Goal: Task Accomplishment & Management: Manage account settings

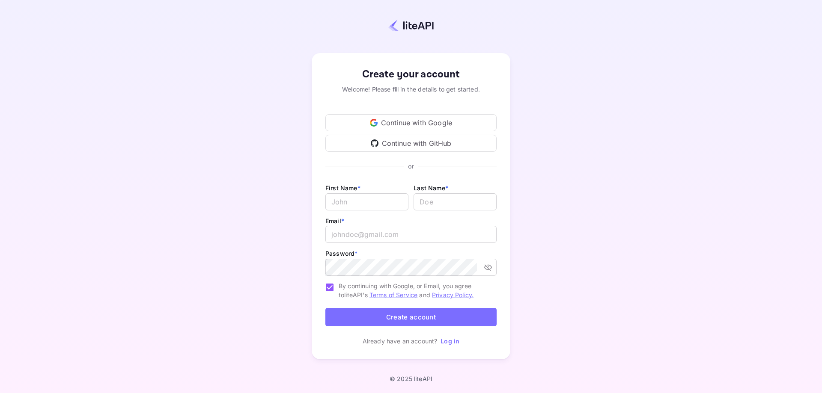
click at [423, 124] on div "Continue with Google" at bounding box center [410, 122] width 171 height 17
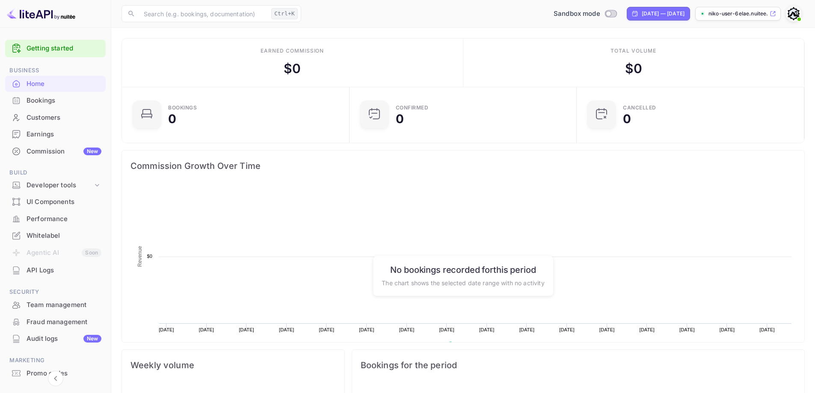
scroll to position [133, 216]
click at [759, 9] on div "niko-user-6elae.nuitee..." at bounding box center [739, 14] width 86 height 14
click at [47, 148] on div "Commission New" at bounding box center [64, 152] width 75 height 10
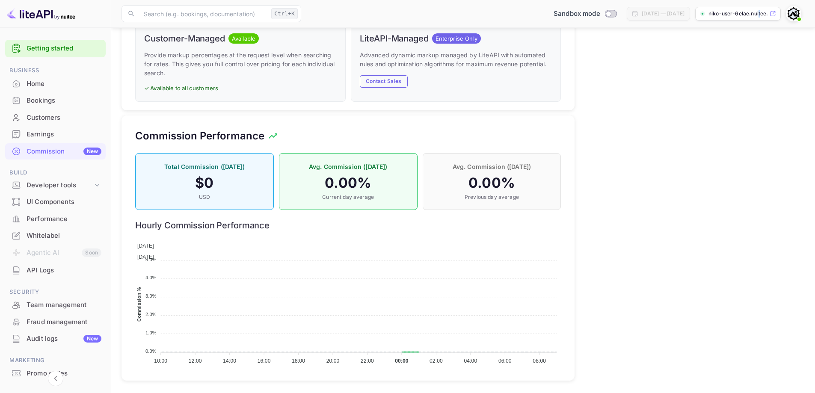
scroll to position [462, 0]
click at [56, 187] on div "Developer tools" at bounding box center [60, 186] width 66 height 10
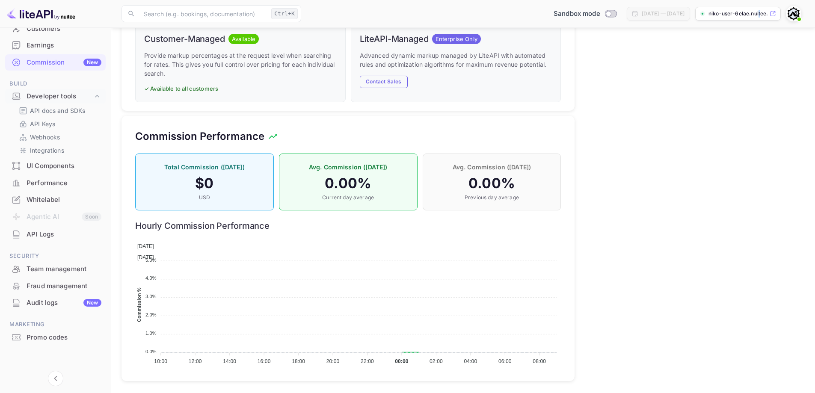
scroll to position [89, 0]
click at [57, 124] on link "API Keys" at bounding box center [59, 123] width 80 height 9
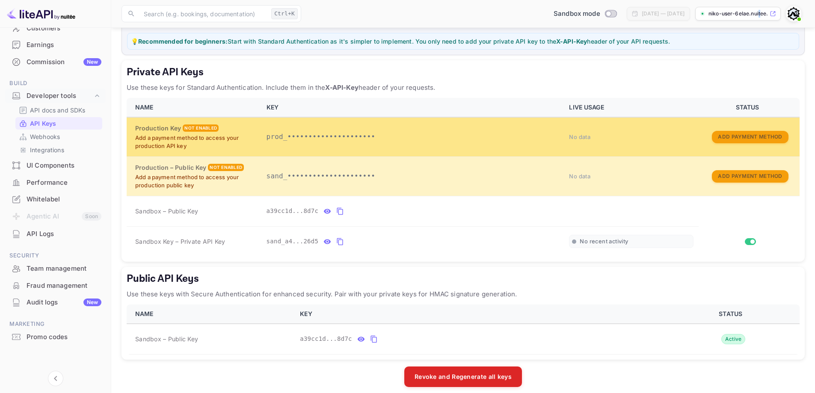
scroll to position [113, 0]
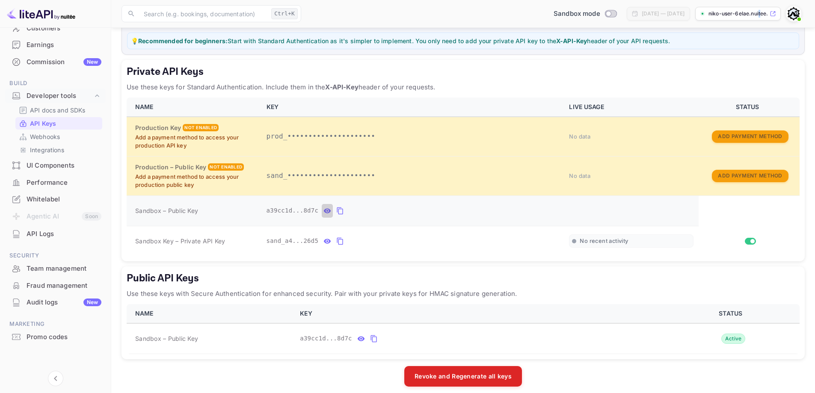
click at [324, 211] on icon "private api keys table" at bounding box center [327, 210] width 7 height 5
click at [419, 209] on icon "private api keys table" at bounding box center [422, 211] width 6 height 7
click at [50, 96] on div "Developer tools" at bounding box center [60, 96] width 66 height 10
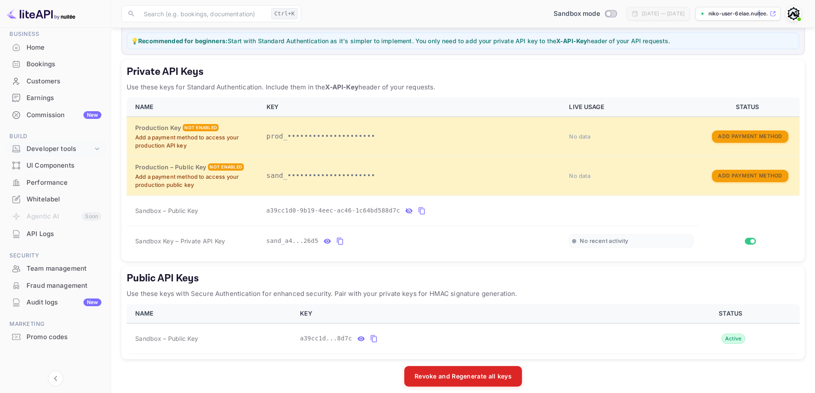
scroll to position [36, 0]
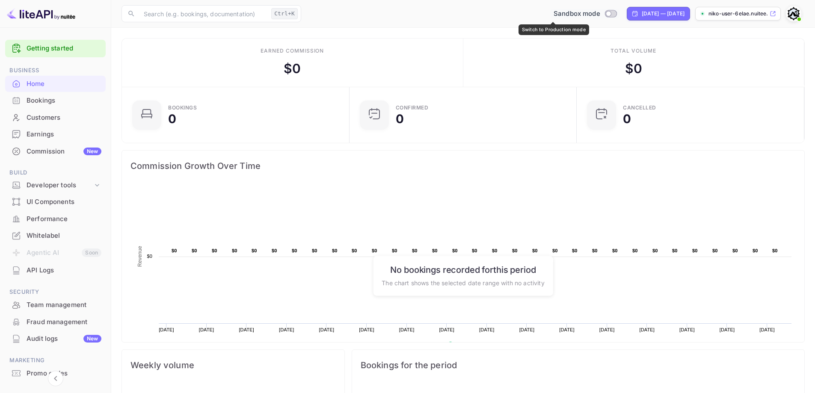
click at [600, 12] on input "Switch to Production mode" at bounding box center [608, 14] width 17 height 6
checkbox input "false"
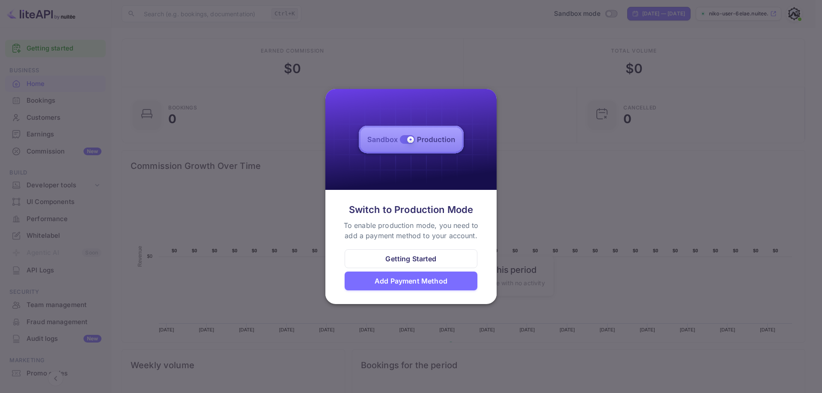
click at [426, 262] on div "Getting Started" at bounding box center [410, 259] width 51 height 10
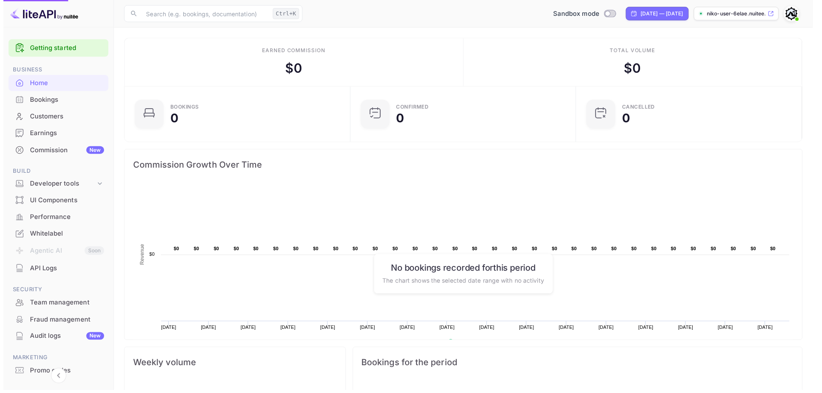
scroll to position [7, 7]
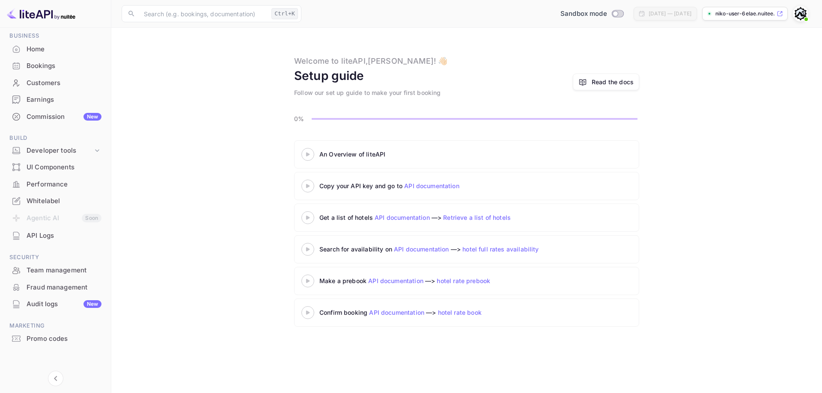
scroll to position [36, 0]
click at [33, 66] on div "Bookings" at bounding box center [64, 64] width 75 height 10
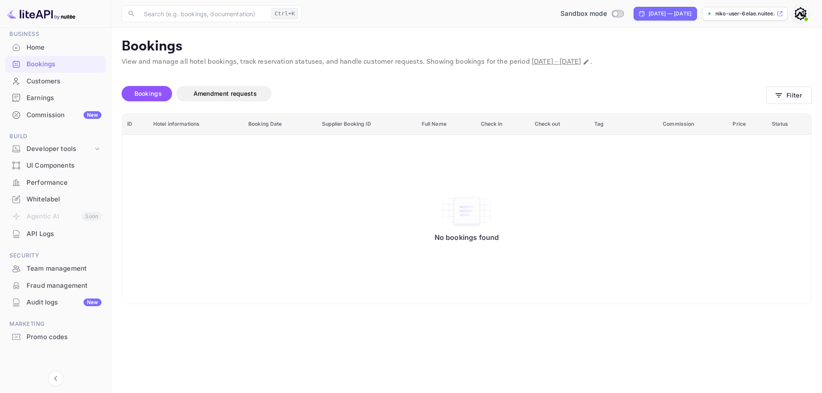
click at [153, 91] on span "Bookings" at bounding box center [147, 93] width 27 height 7
click at [50, 156] on li "Developer tools" at bounding box center [55, 149] width 101 height 16
click at [53, 151] on div "Developer tools" at bounding box center [60, 149] width 66 height 10
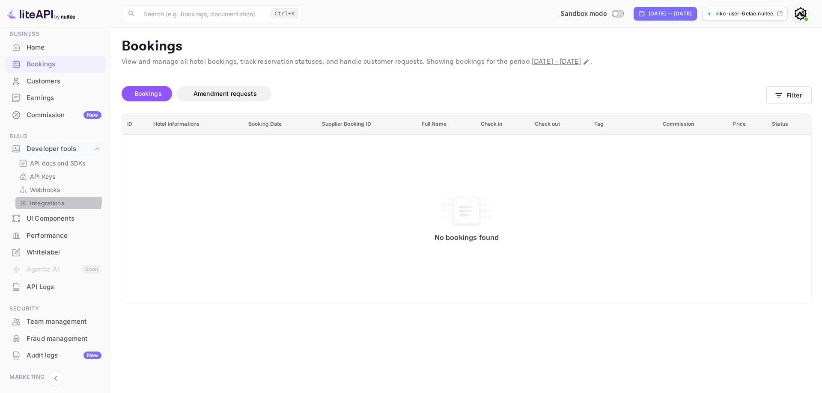
click at [48, 200] on p "Integrations" at bounding box center [47, 203] width 34 height 9
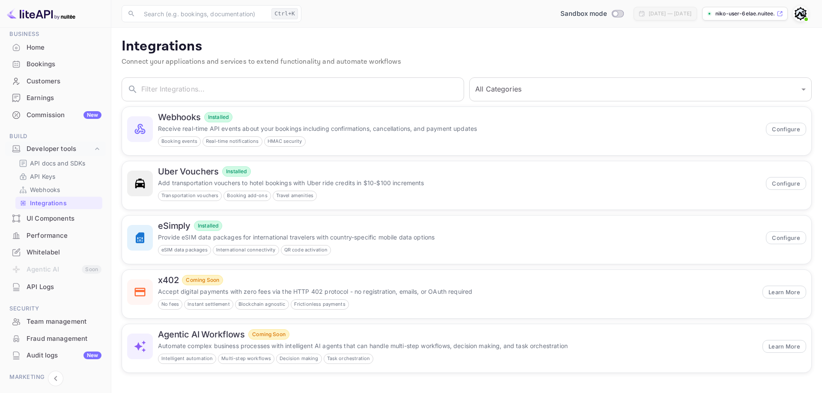
click at [776, 14] on div "niko-user-6elae.nuitee..." at bounding box center [745, 14] width 86 height 14
